Goal: Communication & Community: Answer question/provide support

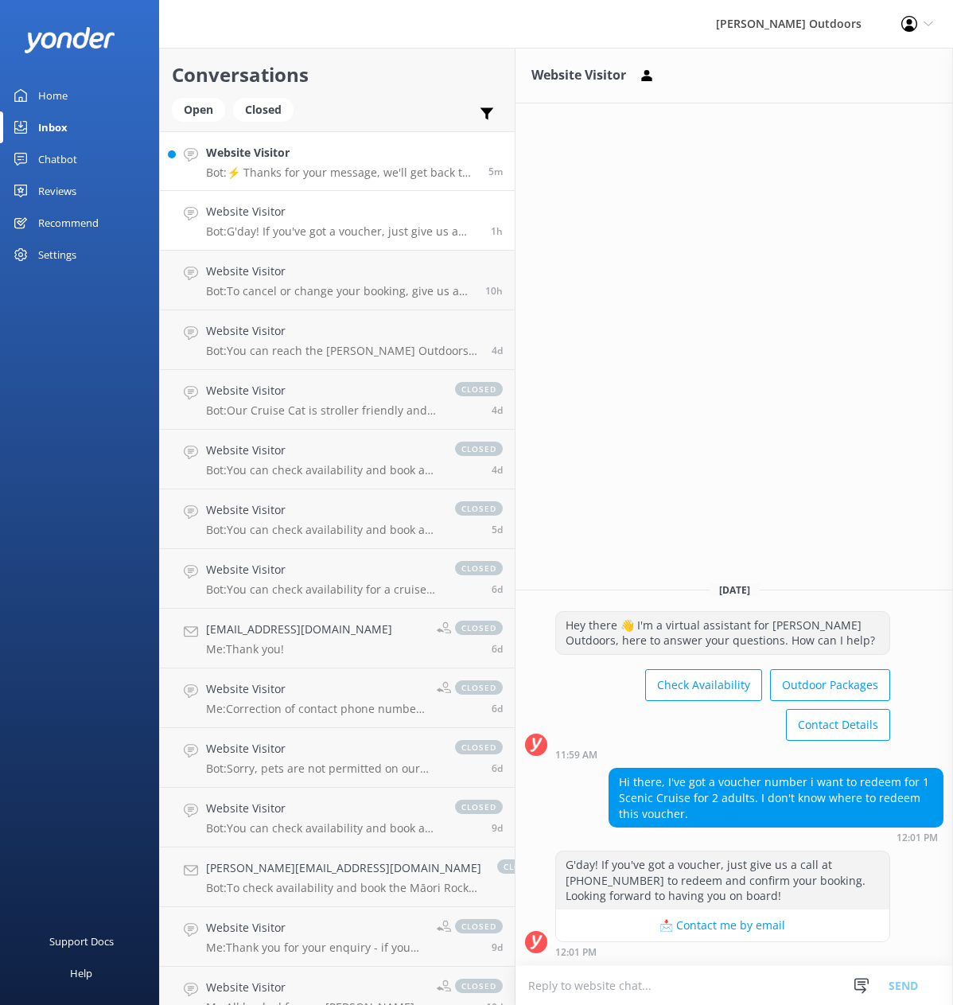
click at [275, 165] on div "Website Visitor Bot: ⚡ Thanks for your message, we'll get back to you as soon a…" at bounding box center [341, 161] width 271 height 34
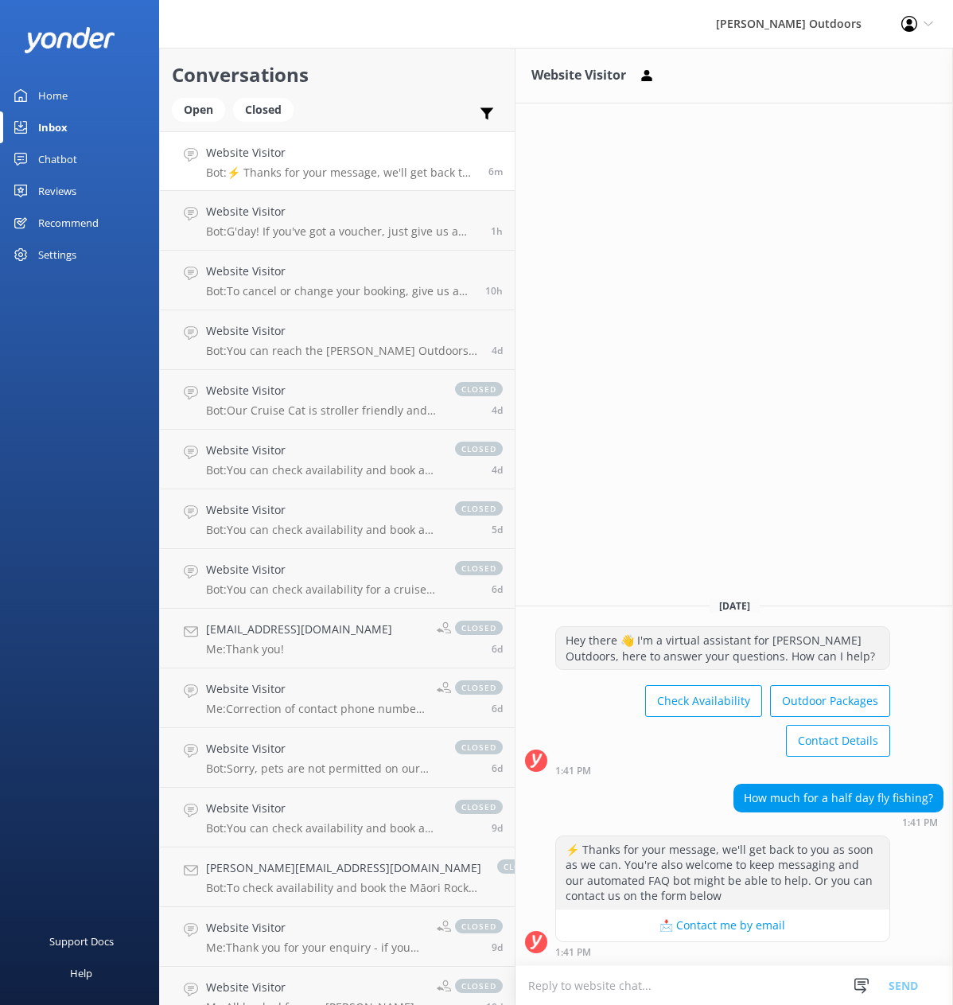
click at [664, 929] on button "📩 Contact me by email" at bounding box center [722, 926] width 333 height 32
click at [699, 928] on button "📩 Contact me by email" at bounding box center [722, 926] width 333 height 32
click at [541, 992] on textarea at bounding box center [735, 985] width 438 height 39
click at [546, 991] on textarea "Hello," at bounding box center [735, 985] width 438 height 40
click at [524, 984] on textarea "Hello," at bounding box center [735, 985] width 438 height 40
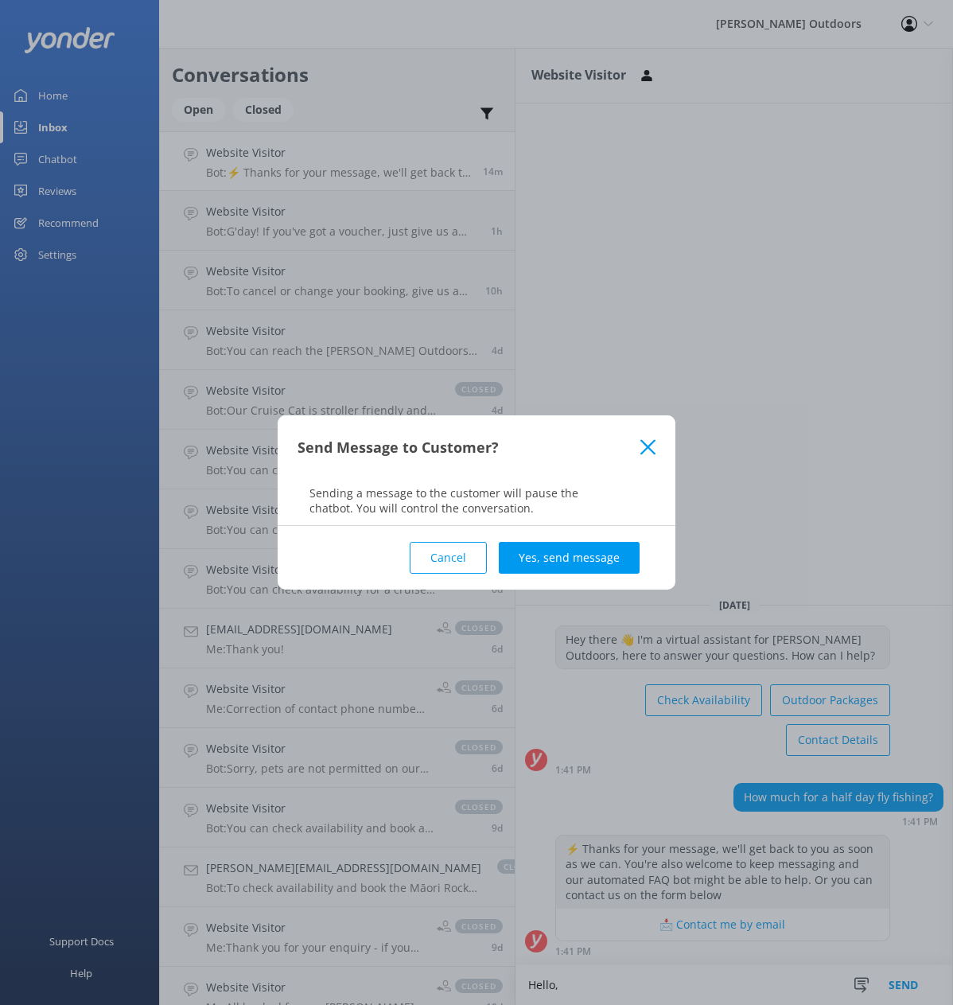
click at [458, 557] on button "Cancel" at bounding box center [448, 558] width 77 height 32
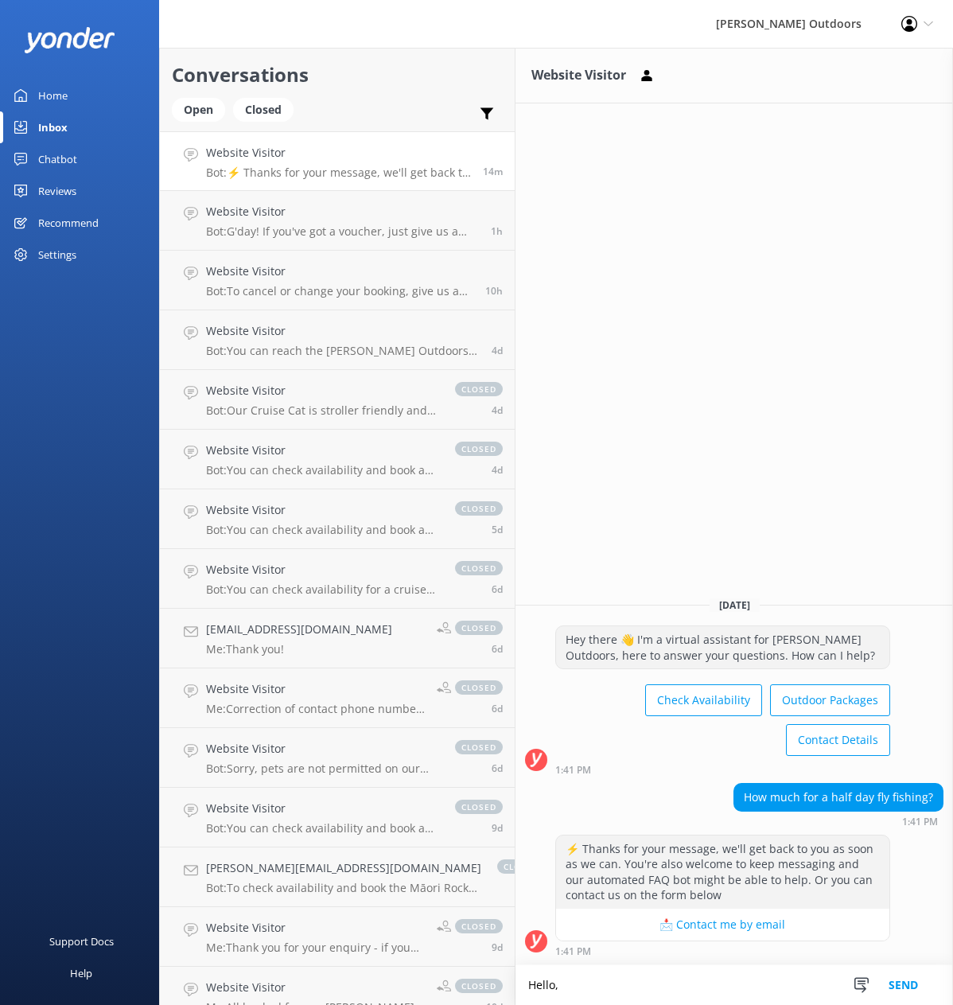
click at [554, 984] on textarea "Hello," at bounding box center [735, 985] width 438 height 40
click at [550, 985] on textarea "Hello," at bounding box center [735, 985] width 438 height 40
paste textarea "Thank you for your enquiry regarding Fly Fishing. I would be delighted to organ…"
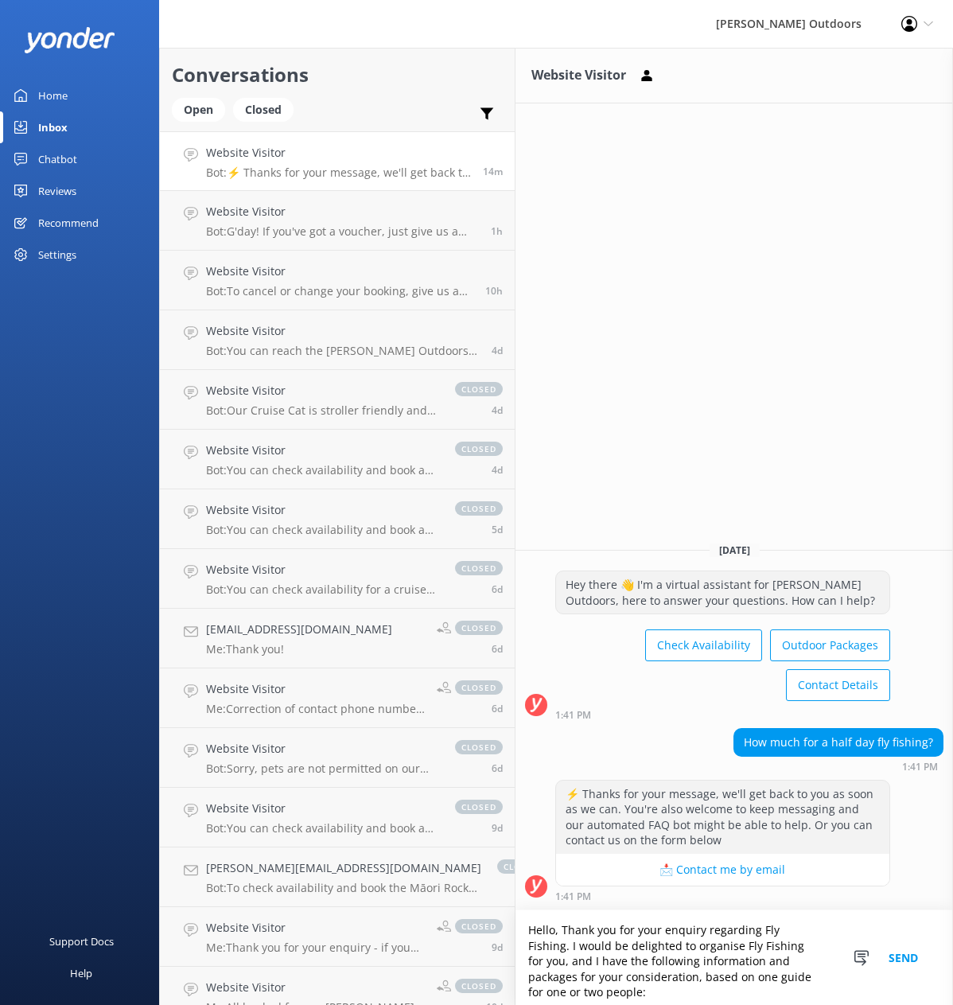
drag, startPoint x: 524, startPoint y: 930, endPoint x: 539, endPoint y: 930, distance: 14.3
click at [525, 930] on textarea "Hello, Thank you for your enquiry regarding Fly Fishing. I would be delighted t…" at bounding box center [735, 957] width 438 height 95
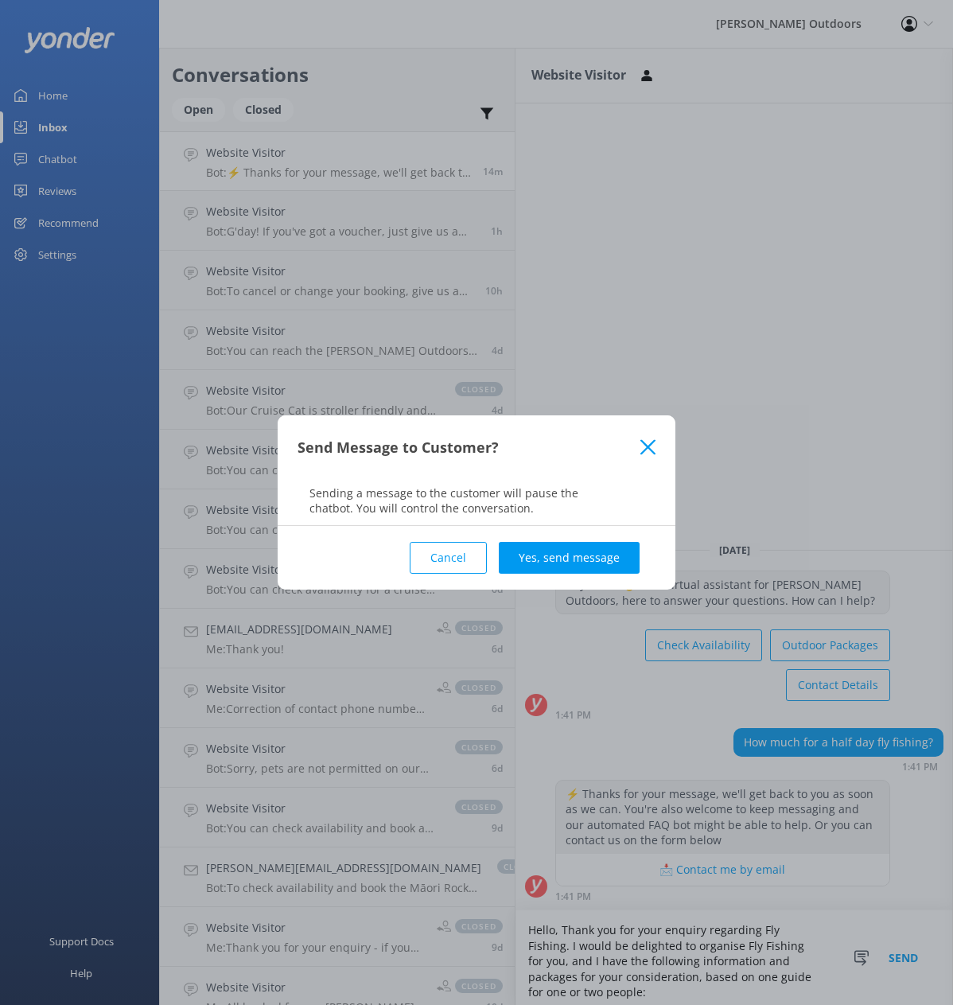
click at [447, 557] on button "Cancel" at bounding box center [448, 558] width 77 height 32
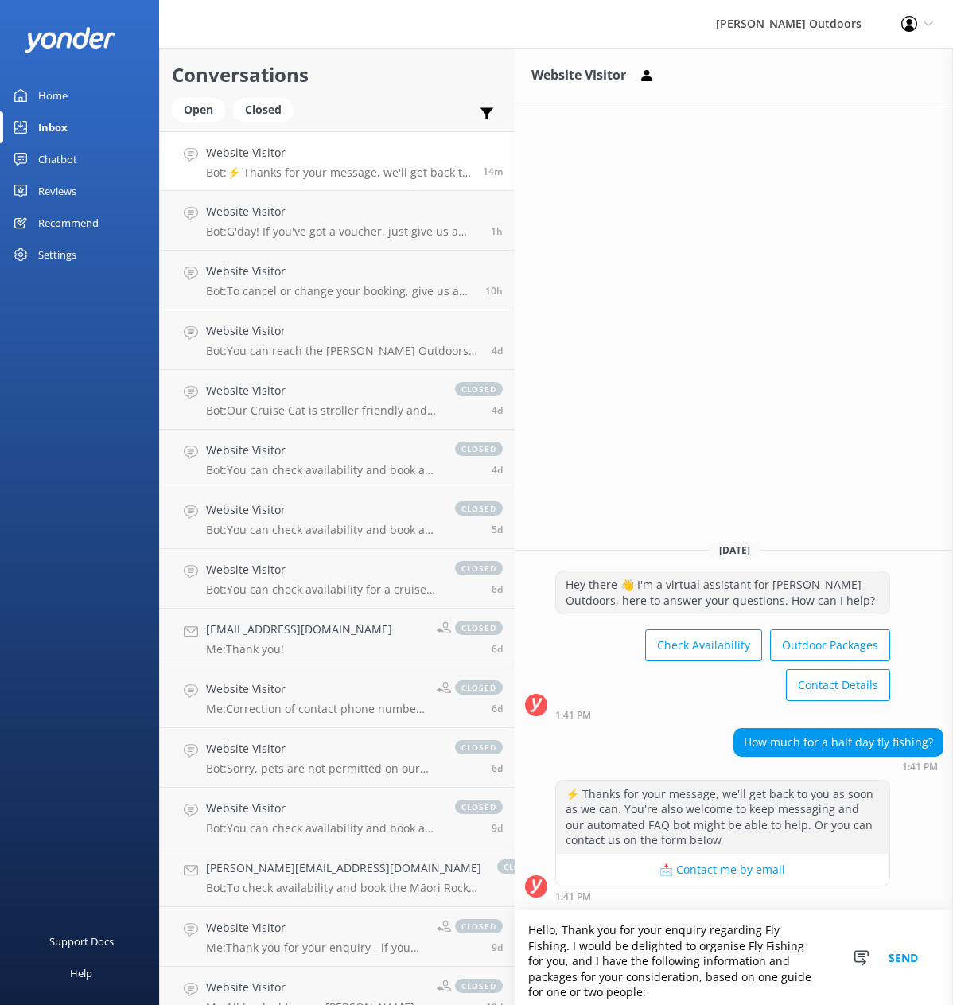
click at [781, 933] on textarea "Hello, Thank you for your enquiry regarding Fly Fishing. I would be delighted t…" at bounding box center [735, 957] width 438 height 95
click at [625, 968] on textarea "Hello, Thank you for your enquiry regarding Fly Fishing. We would be delighted …" at bounding box center [735, 957] width 438 height 95
click at [564, 980] on textarea "Hello, Thank you for your enquiry regarding Fly Fishing. We would be delighted …" at bounding box center [735, 957] width 438 height 95
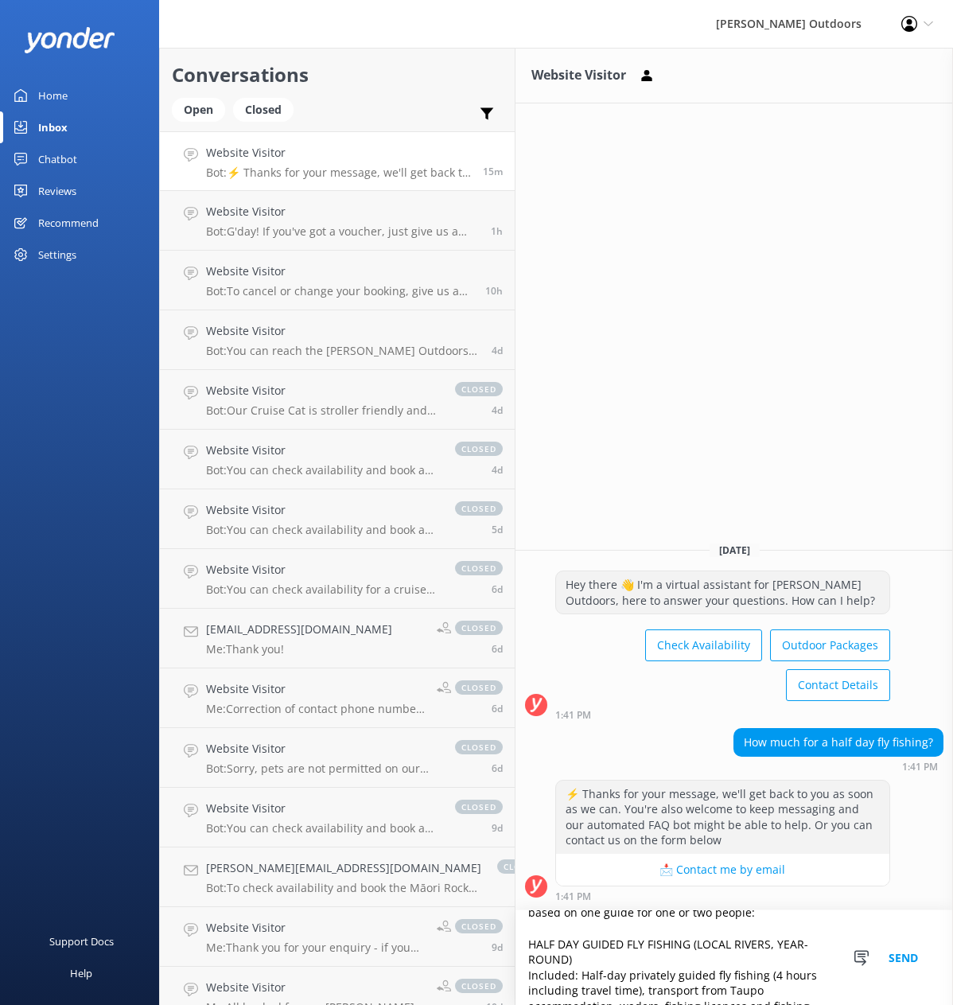
click at [516, 926] on textarea "Hello, thank you for your enquiry regarding Fly Fishing. We would be delighted …" at bounding box center [735, 957] width 438 height 95
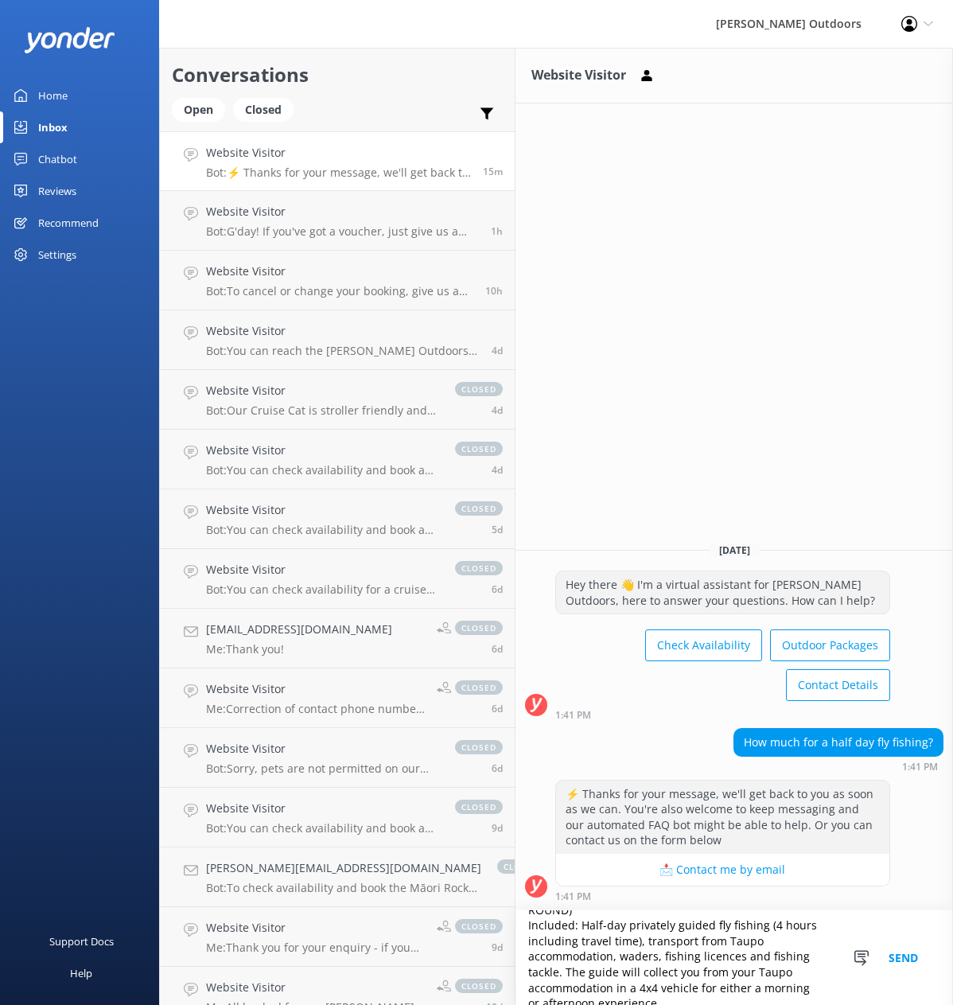
scroll to position [132, 0]
click at [730, 968] on textarea "Hello, thank you for your enquiry regarding Fly Fishing. We would be delighted …" at bounding box center [735, 957] width 438 height 95
click at [718, 975] on textarea "Hello, thank you for your enquiry regarding Fly Fishing. We would be delighted …" at bounding box center [735, 957] width 438 height 95
click at [689, 952] on textarea "Hello, thank you for your enquiry regarding Fly Fishing. We would be delighted …" at bounding box center [735, 957] width 438 height 95
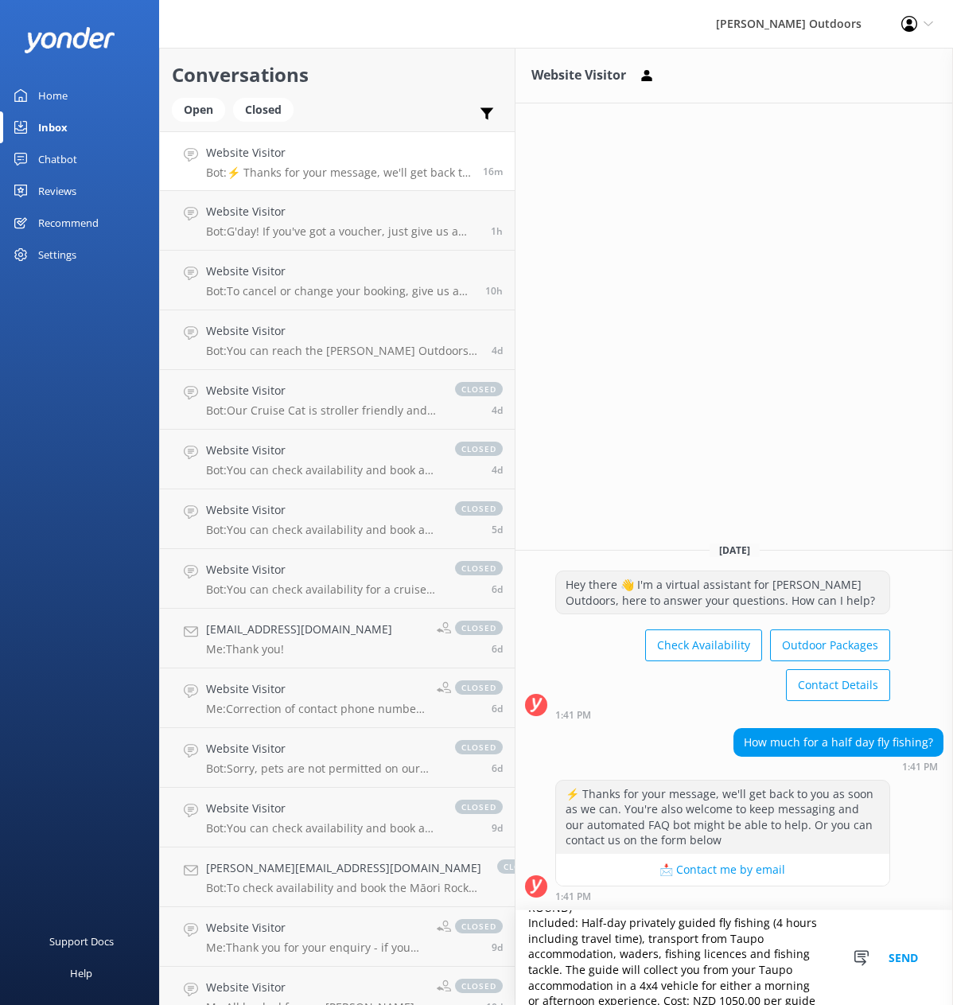
click at [574, 985] on textarea "Hello, thank you for your enquiry regarding Fly Fishing. We would be delighted …" at bounding box center [735, 957] width 438 height 95
paste textarea "Let me know if you have any further questions or would like to discuss the opti…"
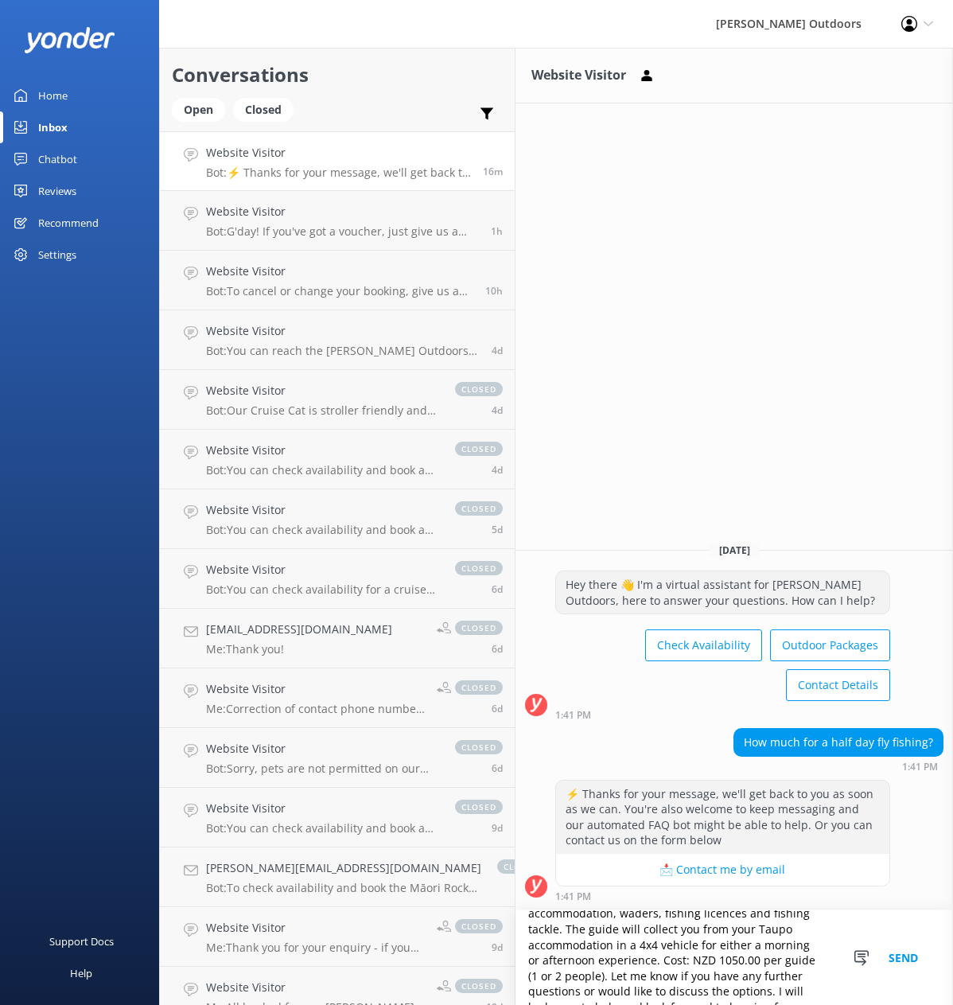
scroll to position [163, 0]
click at [615, 954] on textarea "Hello, thank you for your enquiry regarding Fly Fishing. We would be delighted …" at bounding box center [735, 957] width 438 height 95
click at [575, 954] on textarea "Hello, thank you for your enquiry regarding Fly Fishing. We would be delighted …" at bounding box center [735, 957] width 438 height 95
click at [561, 953] on textarea "Hello, thank you for your enquiry regarding Fly Fishing. We would be delighted …" at bounding box center [735, 957] width 438 height 95
click at [763, 968] on textarea "Hello, thank you for your enquiry regarding Fly Fishing. We would be delighted …" at bounding box center [735, 957] width 438 height 95
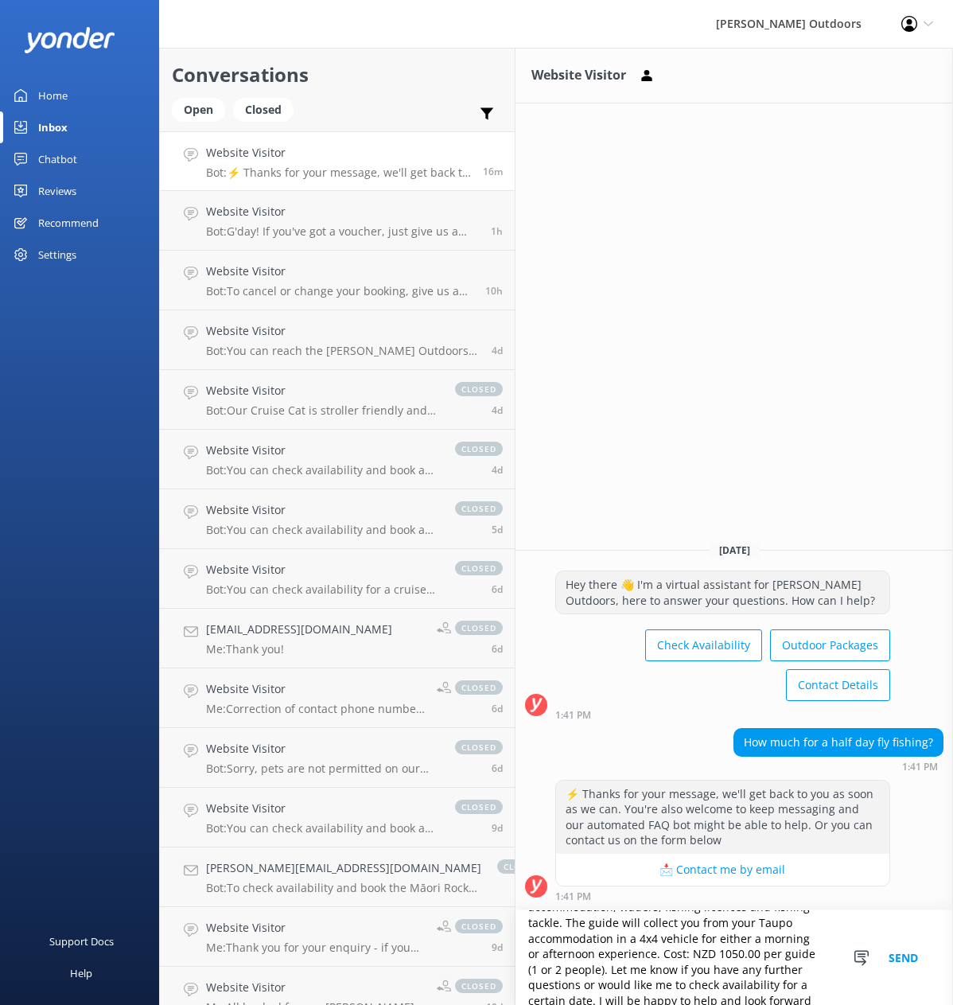
click at [777, 970] on textarea "Hello, thank you for your enquiry regarding Fly Fishing. We would be delighted …" at bounding box center [735, 957] width 438 height 95
paste textarea "Kind regards, [PERSON_NAME] Bookings Coordinator DDI [PHONE_NUMBER]"
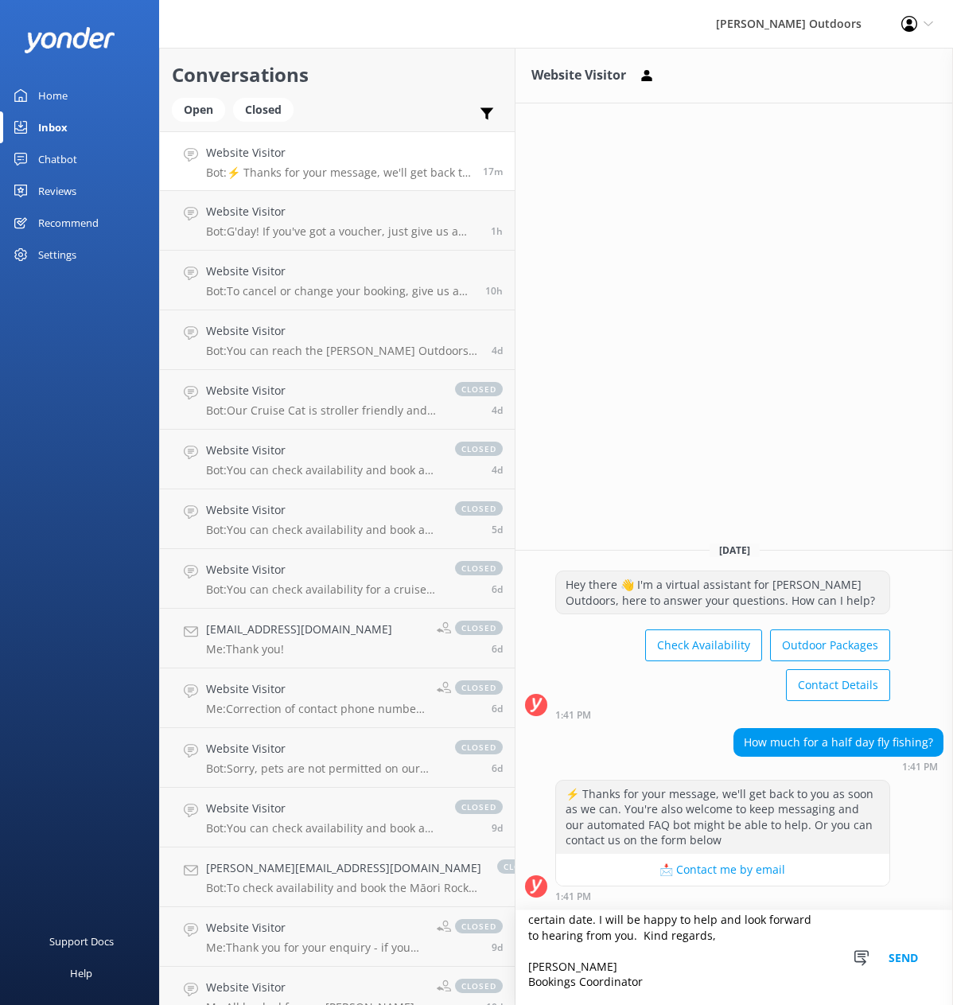
scroll to position [165, 0]
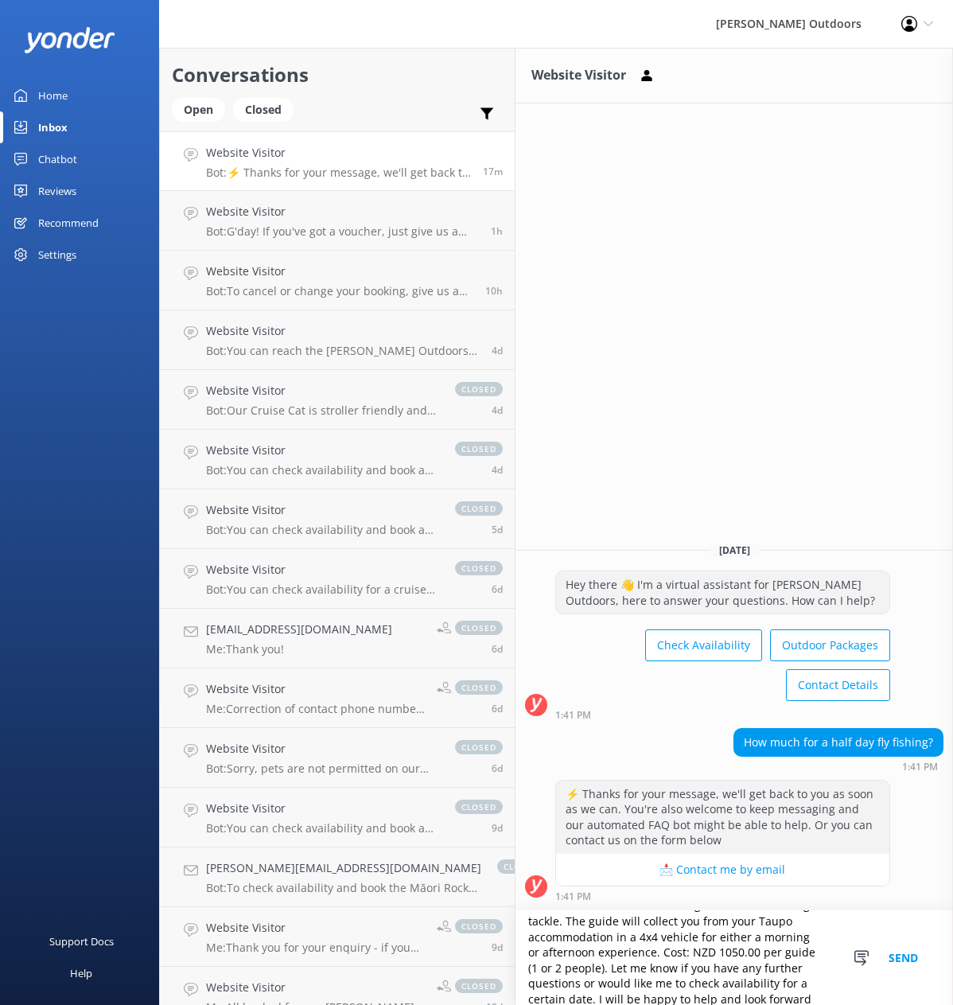
click at [559, 983] on textarea "Hello, thank you for your enquiry regarding Fly Fishing. We would be delighted …" at bounding box center [735, 957] width 438 height 95
click at [697, 981] on textarea "Hello, thank you for your enquiry regarding Fly Fishing. We would be delighted …" at bounding box center [735, 957] width 438 height 95
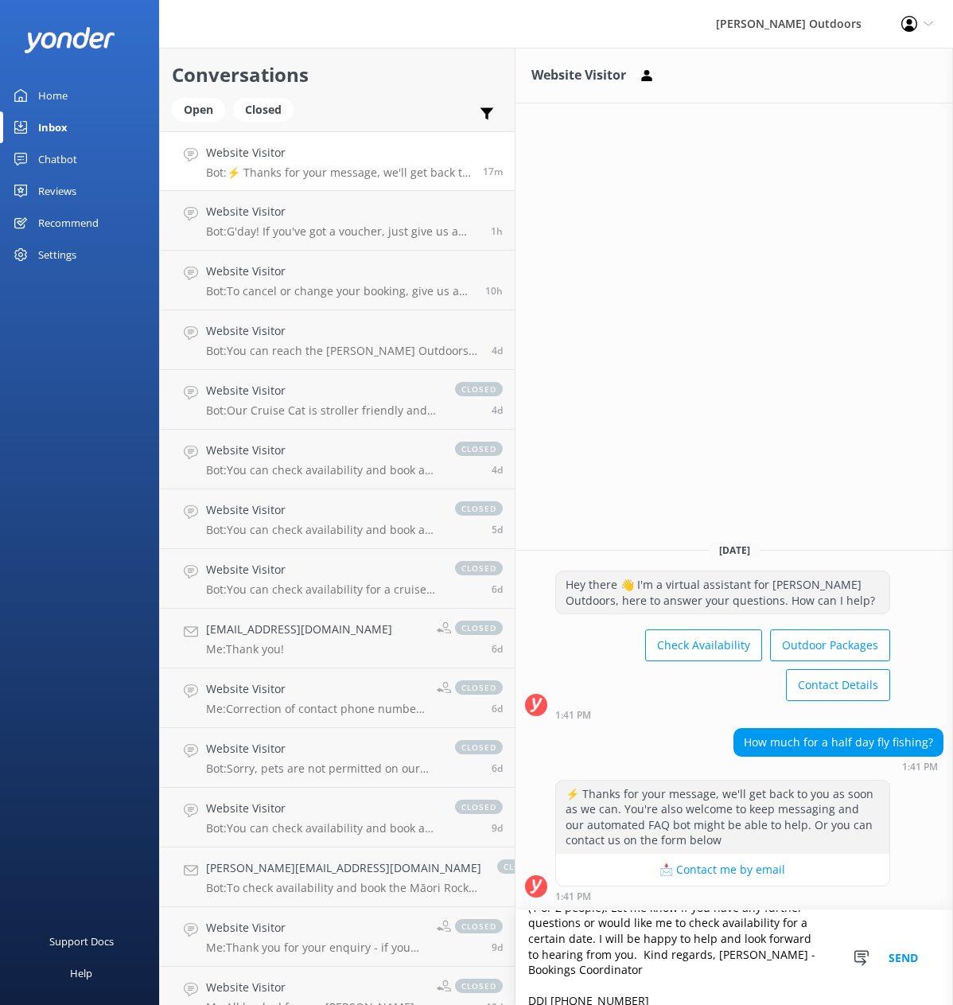
click at [516, 945] on textarea "Hello, thank you for your enquiry regarding Fly Fishing. We would be delighted …" at bounding box center [735, 957] width 438 height 95
click at [807, 929] on textarea "Hello, thank you for your enquiry regarding Fly Fishing. We would be delighted …" at bounding box center [735, 957] width 438 height 95
click at [516, 941] on textarea "Hello, thank you for your enquiry regarding Fly Fishing. We would be delighted …" at bounding box center [735, 957] width 438 height 95
click at [619, 954] on textarea "Hello, thank you for your enquiry regarding Fly Fishing. We would be delighted …" at bounding box center [735, 957] width 438 height 95
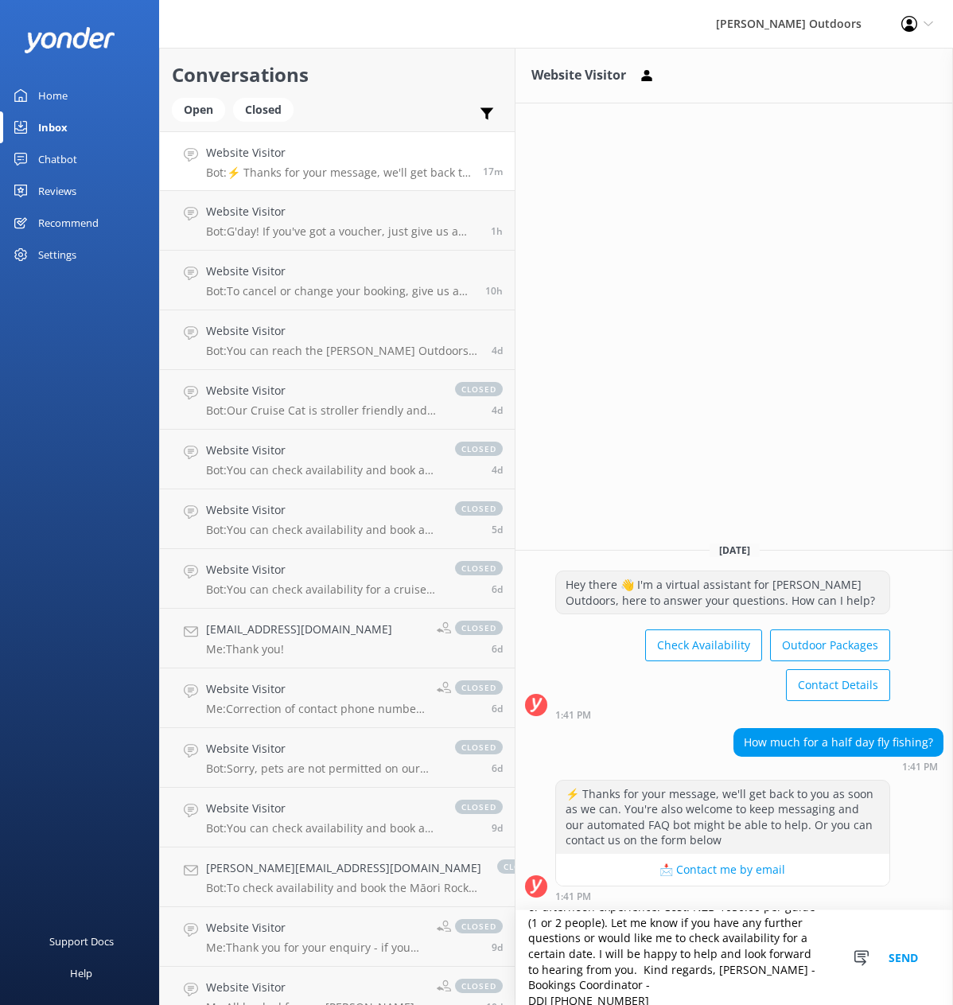
scroll to position [130, 0]
drag, startPoint x: 571, startPoint y: 972, endPoint x: 578, endPoint y: 967, distance: 8.5
click at [571, 972] on textarea "Hello, thank you for your enquiry regarding Fly Fishing. We would be delighted …" at bounding box center [735, 957] width 438 height 95
type textarea "Hello, thank you for your enquiry regarding Fly Fishing. We would be delighted …"
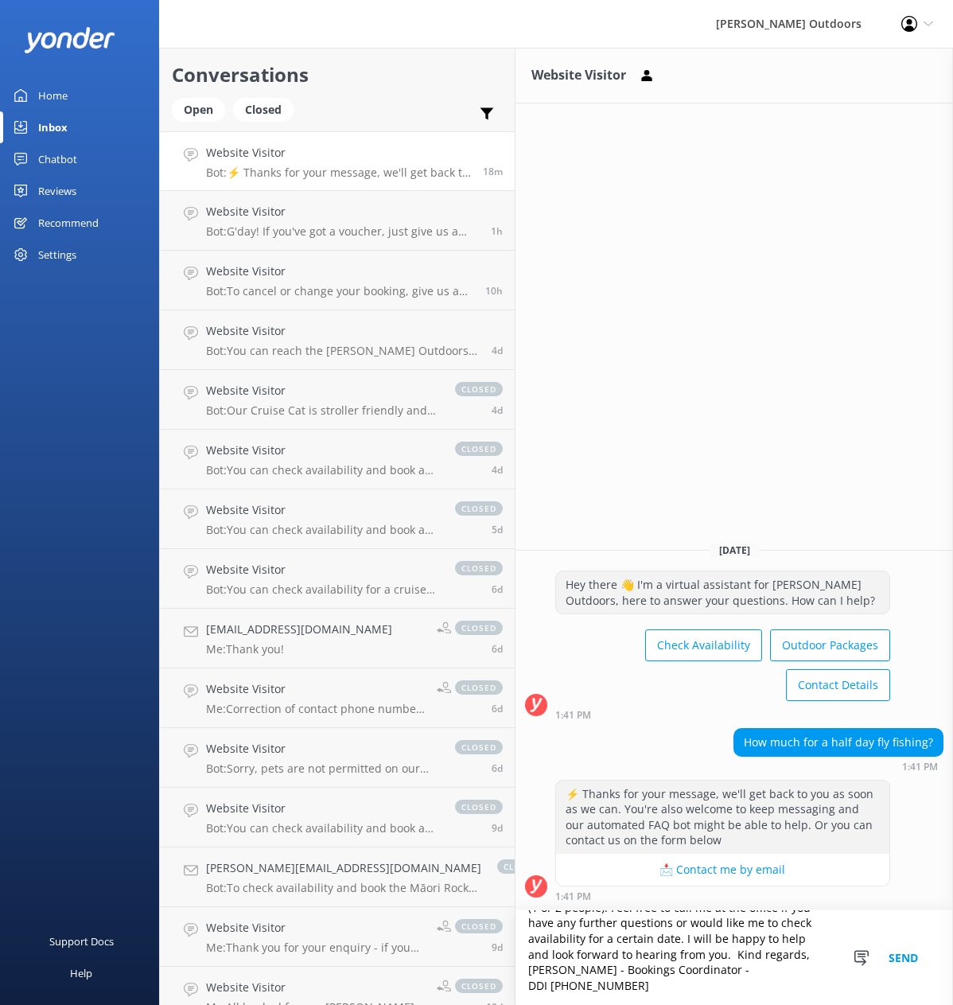
click at [911, 956] on button "Send" at bounding box center [904, 957] width 60 height 95
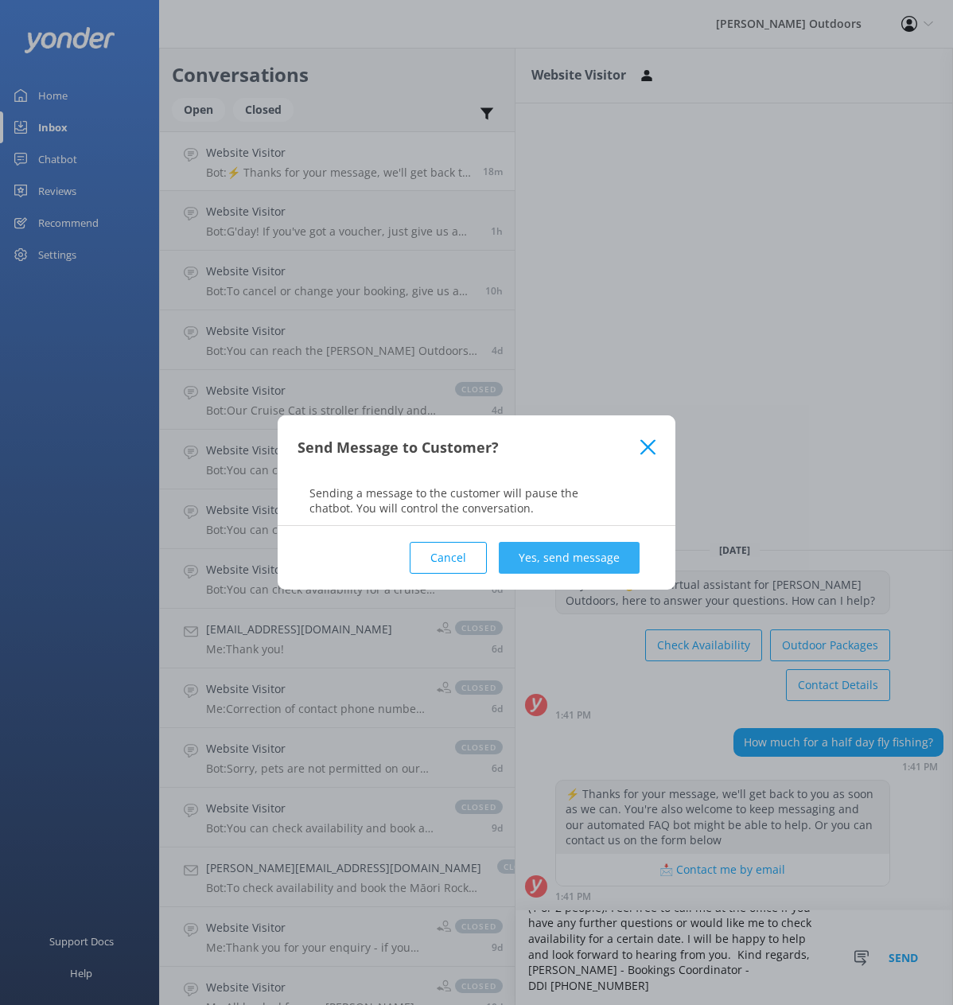
click at [540, 560] on button "Yes, send message" at bounding box center [569, 558] width 141 height 32
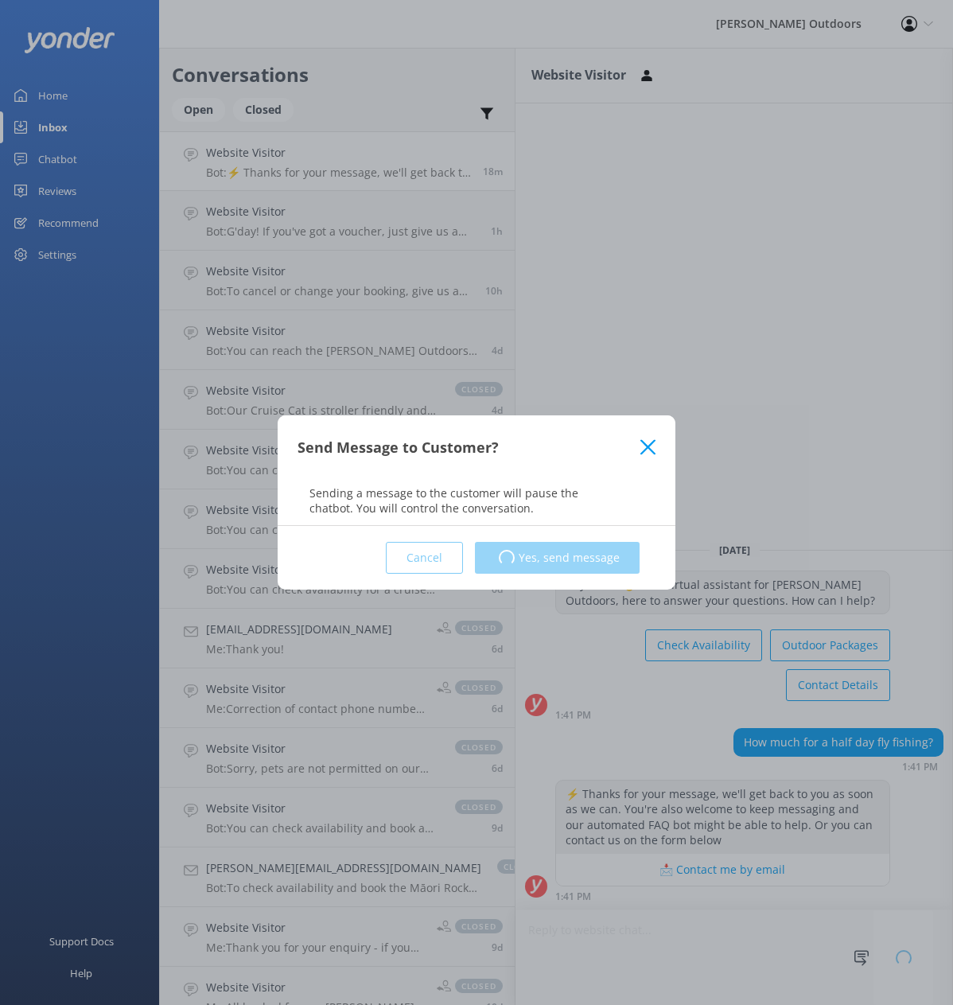
scroll to position [1, 0]
